Goal: Task Accomplishment & Management: Manage account settings

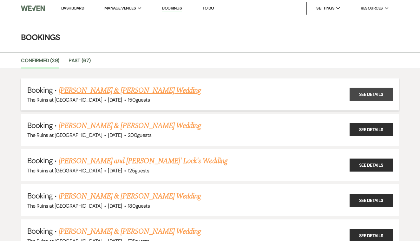
click at [363, 96] on link "See Details" at bounding box center [371, 94] width 43 height 13
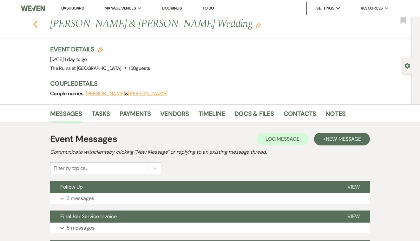
click at [35, 22] on icon "Previous" at bounding box center [35, 24] width 5 height 8
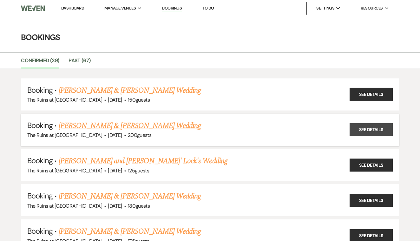
click at [369, 130] on link "See Details" at bounding box center [371, 129] width 43 height 13
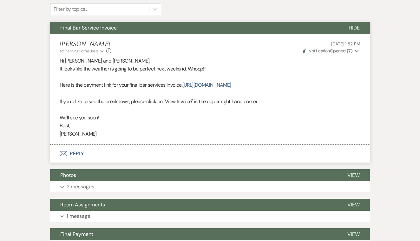
scroll to position [161, 0]
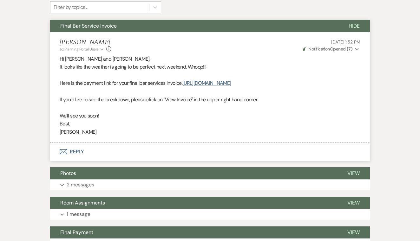
click at [325, 48] on span "Notification" at bounding box center [319, 49] width 21 height 6
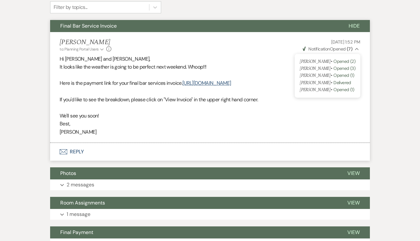
click at [325, 48] on span "Notification" at bounding box center [319, 49] width 21 height 6
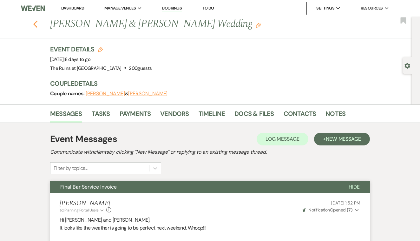
scroll to position [0, 0]
click at [36, 24] on icon "Previous" at bounding box center [35, 24] width 5 height 8
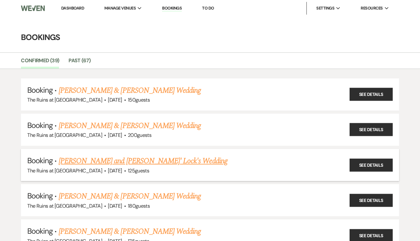
scroll to position [41, 0]
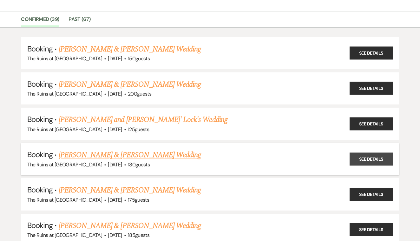
click at [362, 157] on link "See Details" at bounding box center [371, 158] width 43 height 13
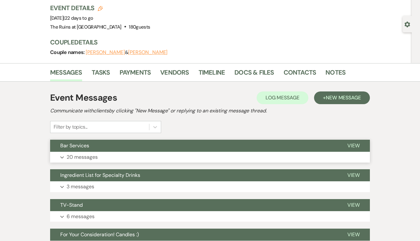
click at [358, 143] on span "View" at bounding box center [354, 145] width 12 height 7
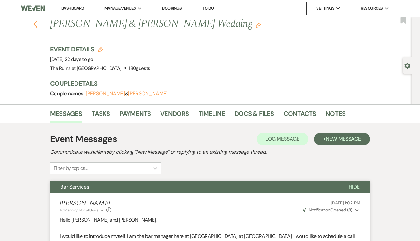
click at [36, 23] on icon "Previous" at bounding box center [35, 24] width 5 height 8
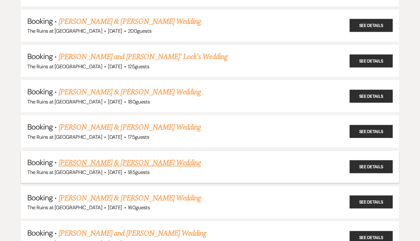
scroll to position [114, 0]
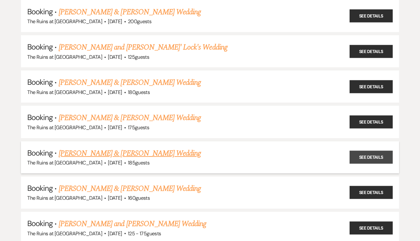
click at [380, 152] on link "See Details" at bounding box center [371, 157] width 43 height 13
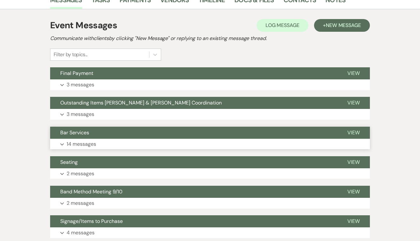
click at [355, 131] on span "View" at bounding box center [354, 132] width 12 height 7
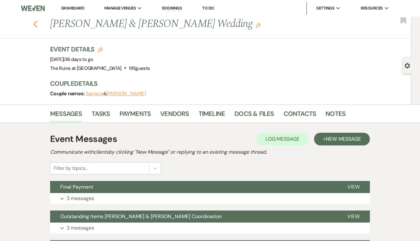
click at [36, 23] on icon "Previous" at bounding box center [35, 24] width 5 height 8
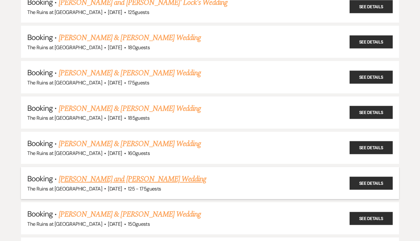
scroll to position [159, 0]
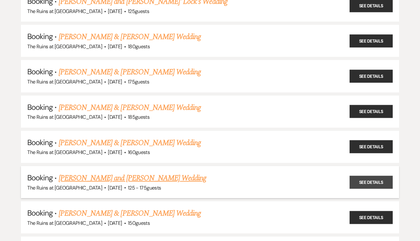
click at [368, 177] on link "See Details" at bounding box center [371, 182] width 43 height 13
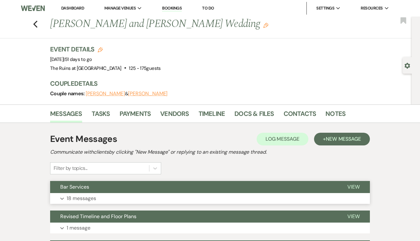
click at [355, 185] on span "View" at bounding box center [354, 187] width 12 height 7
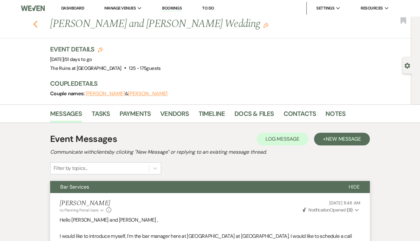
click at [35, 22] on icon "Previous" at bounding box center [35, 24] width 5 height 8
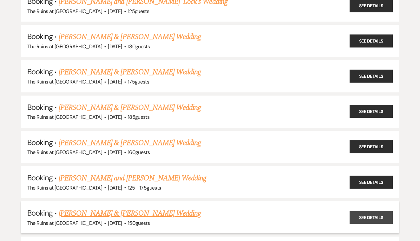
click at [363, 211] on link "See Details" at bounding box center [371, 217] width 43 height 13
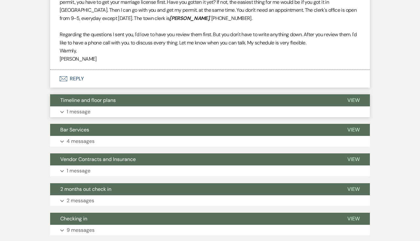
scroll to position [250, 0]
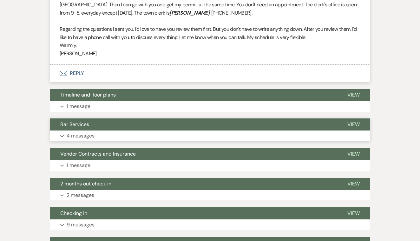
click at [359, 122] on span "View" at bounding box center [354, 124] width 12 height 7
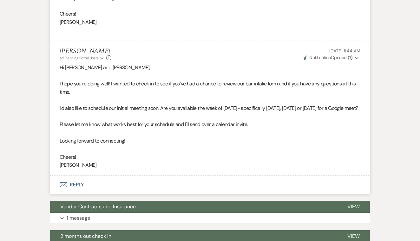
scroll to position [640, 0]
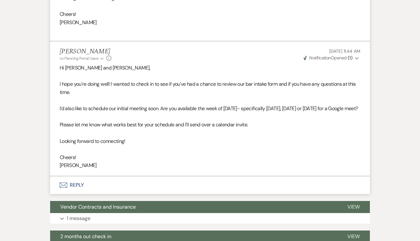
click at [338, 55] on span "Weven Check Notification Opened ( 1 )" at bounding box center [328, 58] width 49 height 6
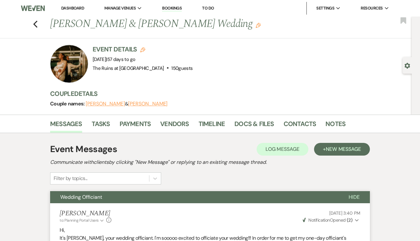
scroll to position [0, 0]
click at [36, 23] on icon "Previous" at bounding box center [35, 24] width 5 height 8
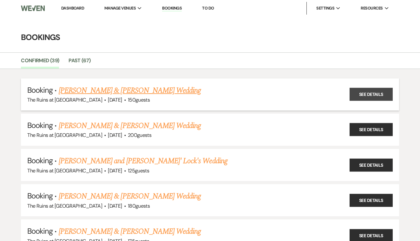
click at [373, 96] on link "See Details" at bounding box center [371, 94] width 43 height 13
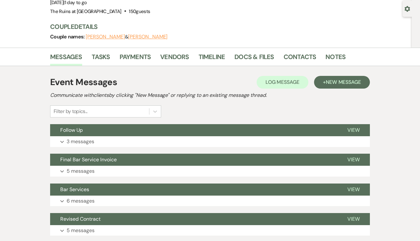
scroll to position [58, 0]
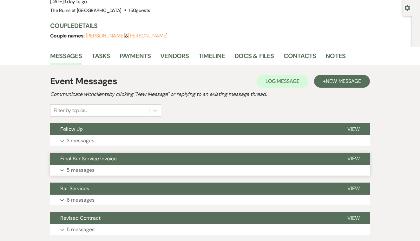
click at [358, 157] on span "View" at bounding box center [354, 158] width 12 height 7
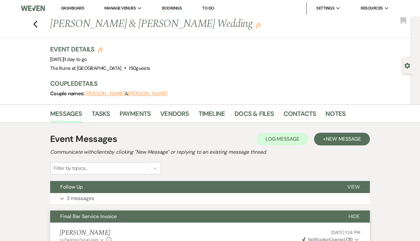
scroll to position [0, 0]
click at [36, 23] on icon "Previous" at bounding box center [35, 24] width 5 height 8
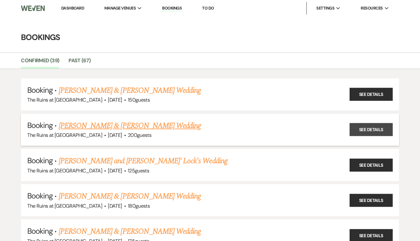
click at [362, 129] on link "See Details" at bounding box center [371, 129] width 43 height 13
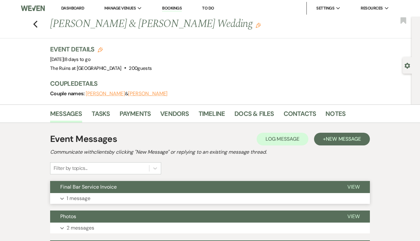
click at [352, 186] on span "View" at bounding box center [354, 187] width 12 height 7
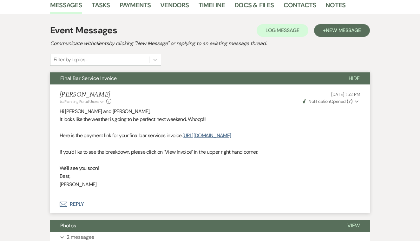
scroll to position [109, 0]
